Goal: Find specific page/section: Locate item on page

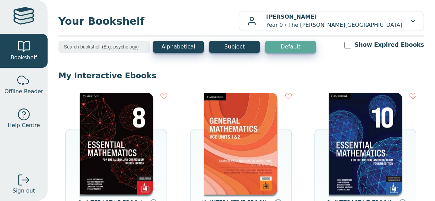
click at [22, 51] on div at bounding box center [24, 47] width 14 height 14
click at [24, 56] on span "Bookshelf" at bounding box center [24, 58] width 26 height 8
click at [25, 45] on div at bounding box center [24, 47] width 14 height 14
click at [242, 48] on button "Subject" at bounding box center [234, 47] width 51 height 12
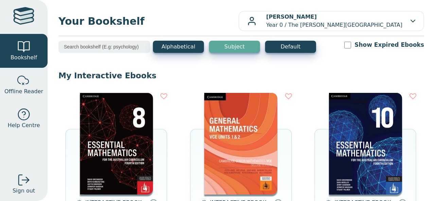
click at [92, 46] on input "search" at bounding box center [104, 47] width 92 height 12
type input "S"
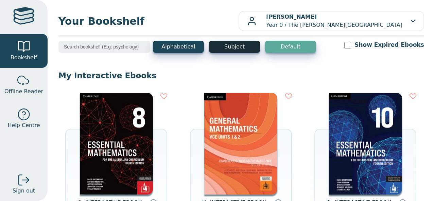
click at [229, 44] on button "Subject" at bounding box center [234, 47] width 51 height 12
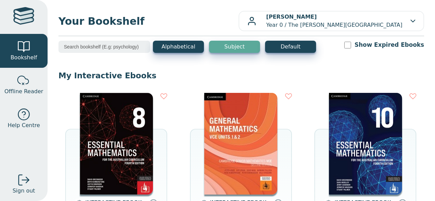
click at [103, 47] on input "search" at bounding box center [104, 47] width 92 height 12
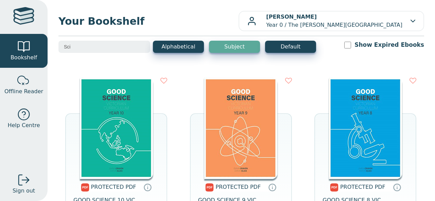
type input "Sci"
click at [114, 104] on img at bounding box center [116, 128] width 73 height 102
